Goal: Transaction & Acquisition: Download file/media

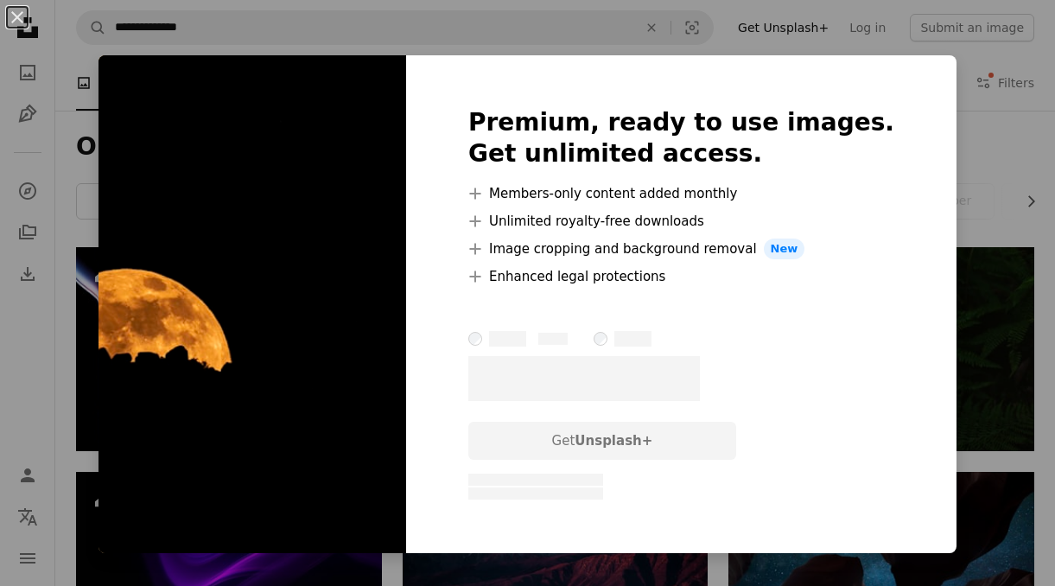
scroll to position [969, 0]
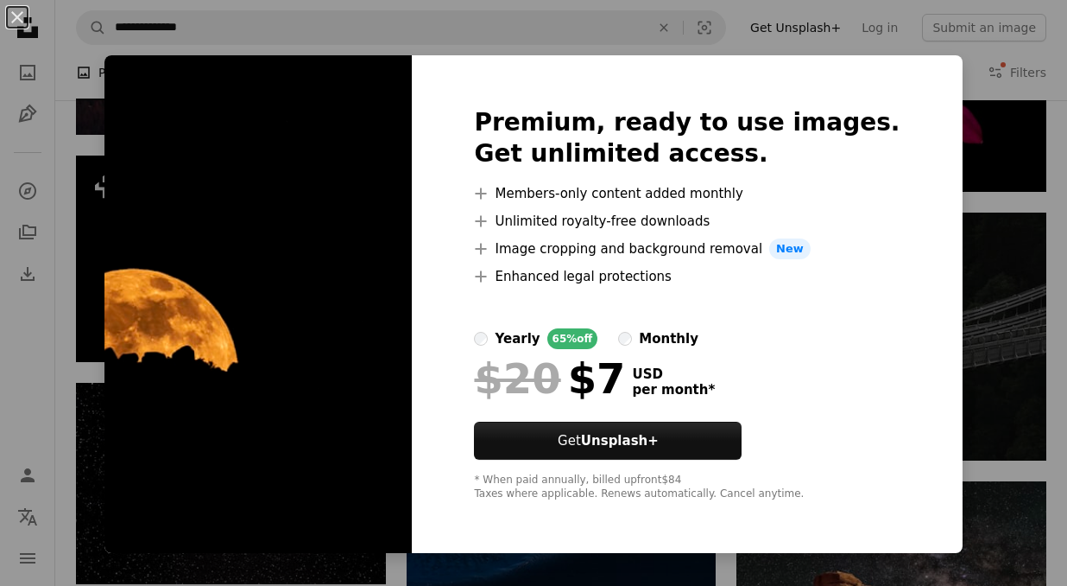
click at [1025, 150] on div "An X shape Premium, ready to use images. Get unlimited access. A plus sign Memb…" at bounding box center [533, 293] width 1067 height 586
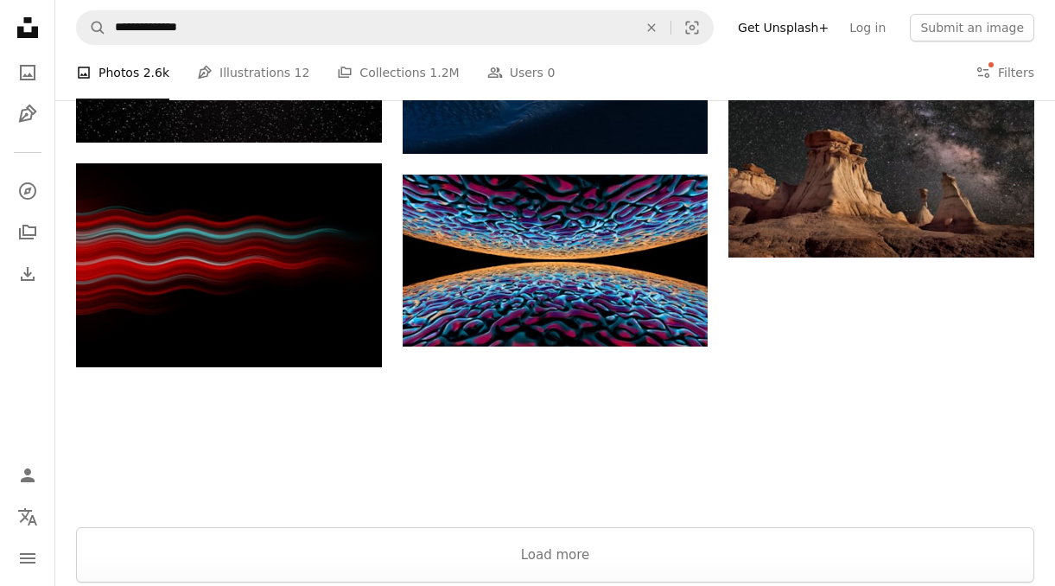
scroll to position [1395, 0]
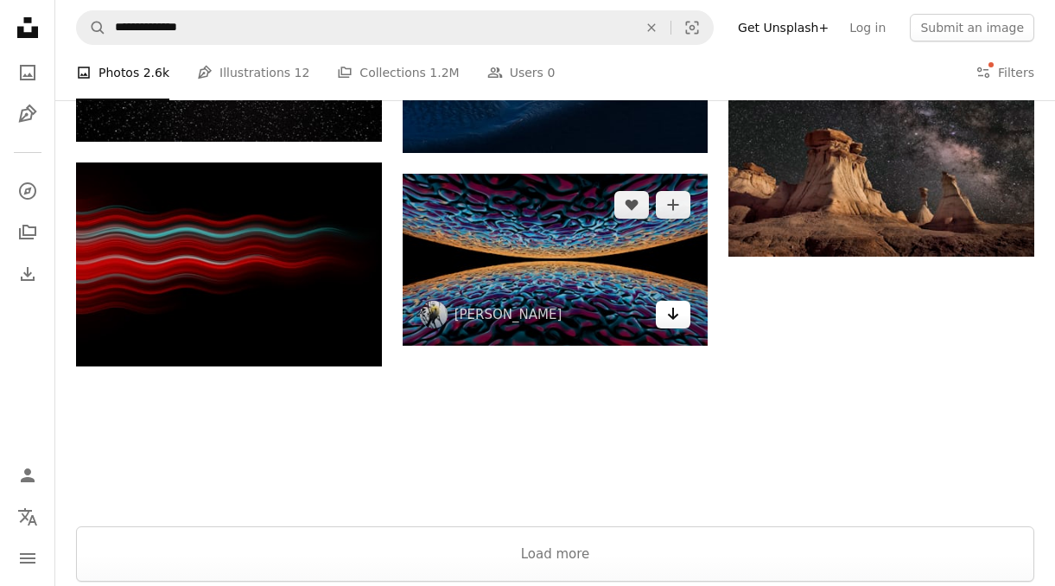
click at [684, 315] on link "Arrow pointing down" at bounding box center [673, 315] width 35 height 28
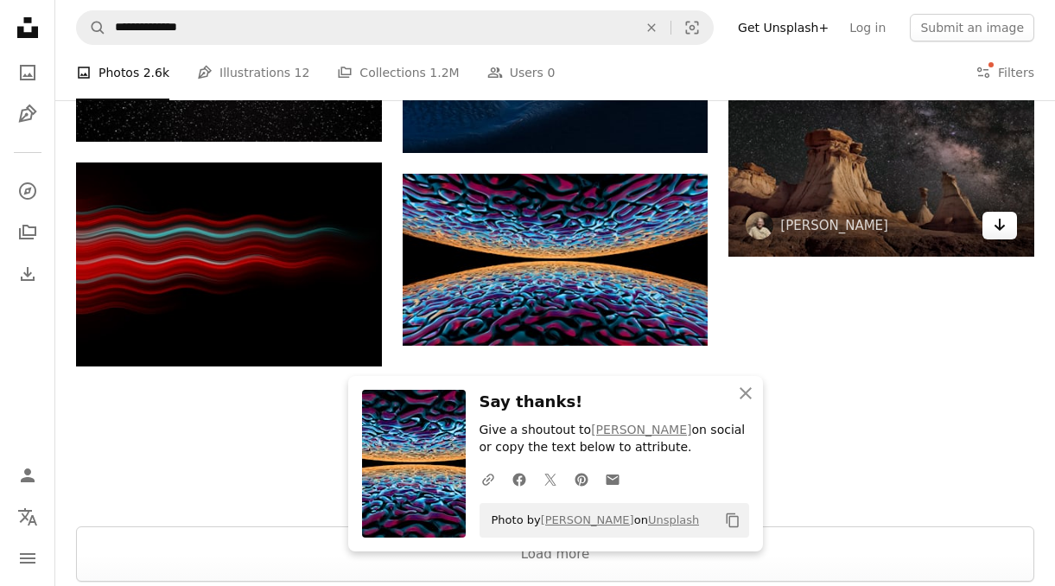
click at [1008, 232] on link "Arrow pointing down" at bounding box center [999, 226] width 35 height 28
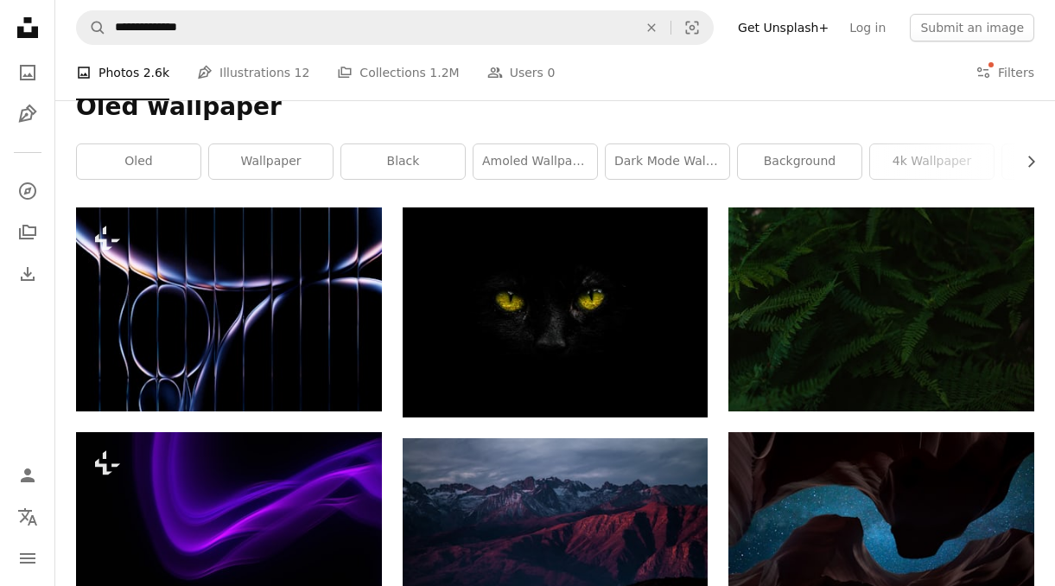
scroll to position [34, 0]
